Goal: Task Accomplishment & Management: Complete application form

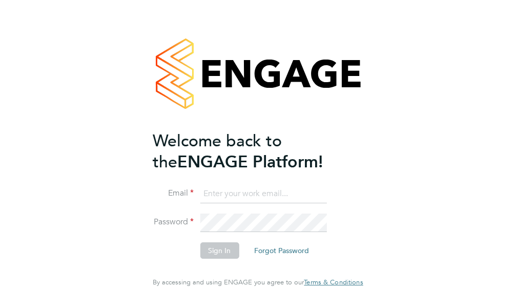
click at [209, 203] on input at bounding box center [263, 194] width 127 height 18
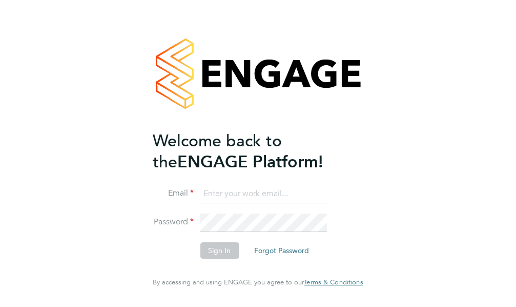
click at [209, 203] on input at bounding box center [263, 194] width 127 height 18
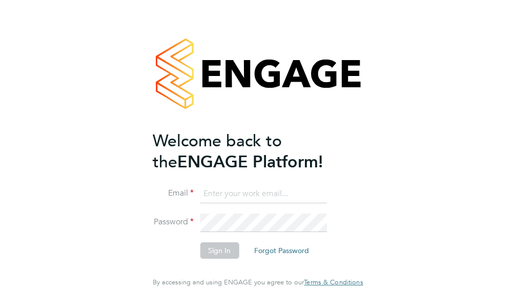
click at [200, 201] on input at bounding box center [263, 194] width 127 height 18
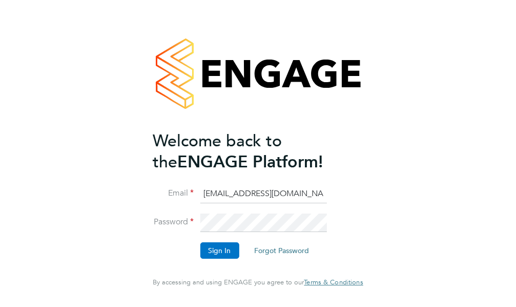
type input "avmikelis@gmail.com"
click at [207, 257] on button "Sign In" at bounding box center [219, 250] width 39 height 16
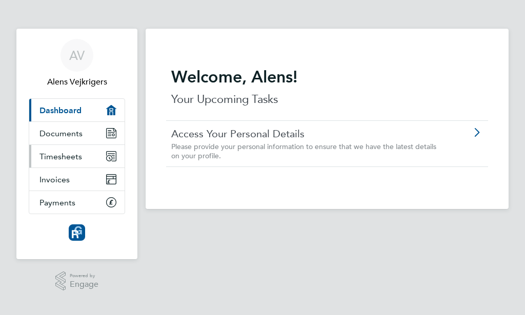
click at [59, 159] on span "Timesheets" at bounding box center [60, 157] width 43 height 10
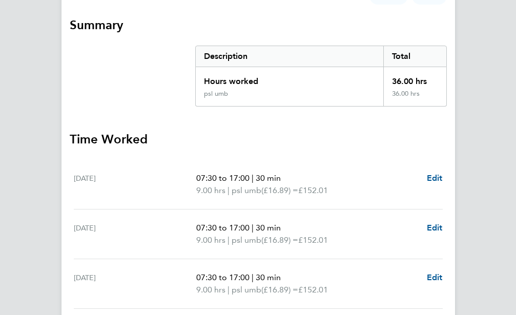
scroll to position [380, 0]
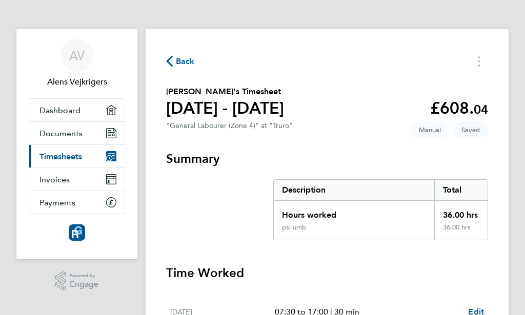
select select "30"
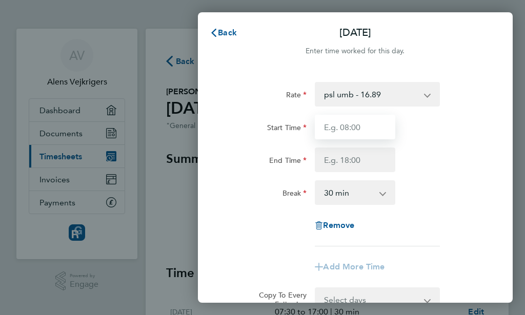
click at [347, 124] on input "Start Time" at bounding box center [355, 127] width 81 height 25
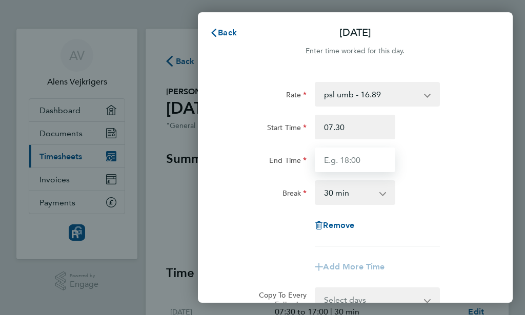
type input "07:30"
click at [355, 165] on input "End Time" at bounding box center [355, 160] width 81 height 25
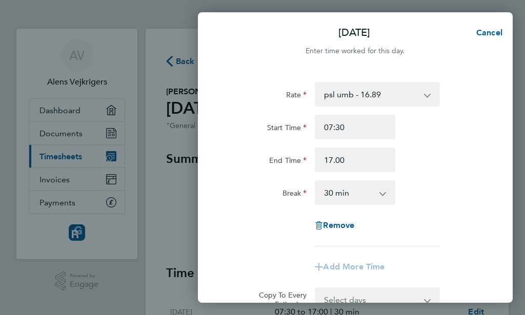
type input "17:00"
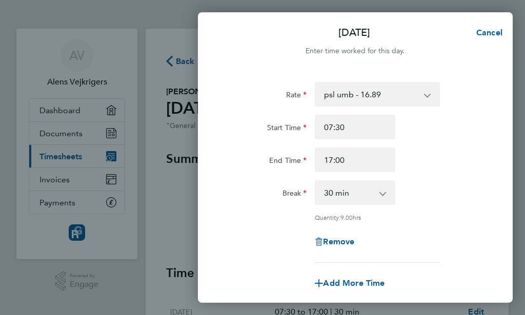
click at [478, 143] on div "Start Time 07:30 End Time 17:00" at bounding box center [356, 143] width 266 height 57
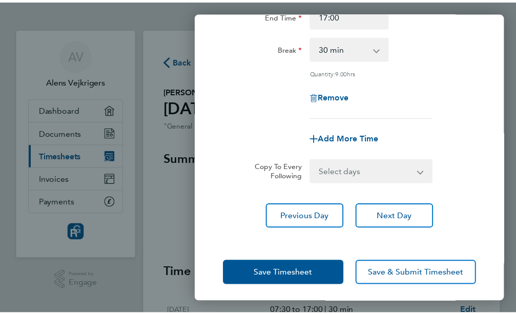
scroll to position [148, 0]
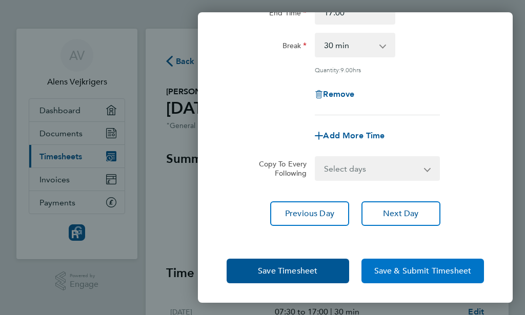
click at [400, 271] on span "Save & Submit Timesheet" at bounding box center [422, 271] width 97 height 10
